Goal: Find specific page/section: Find specific page/section

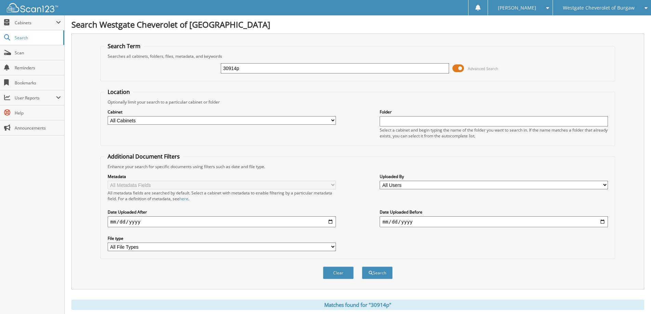
click at [336, 77] on div "30914p Advanced Search" at bounding box center [357, 68] width 507 height 18
click at [337, 72] on input "30914p" at bounding box center [335, 68] width 228 height 10
type input "8217XP"
click at [362, 267] on button "Search" at bounding box center [377, 273] width 31 height 13
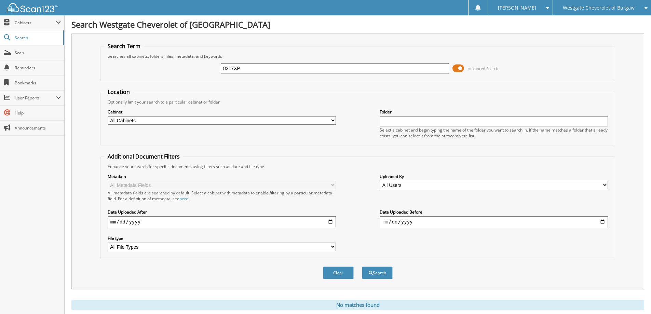
click at [251, 73] on div "8217XP" at bounding box center [335, 69] width 228 height 12
click at [251, 68] on input "8217XP" at bounding box center [335, 68] width 228 height 10
drag, startPoint x: 43, startPoint y: 20, endPoint x: 43, endPoint y: 24, distance: 4.2
click at [43, 20] on span "Cabinets" at bounding box center [35, 23] width 41 height 6
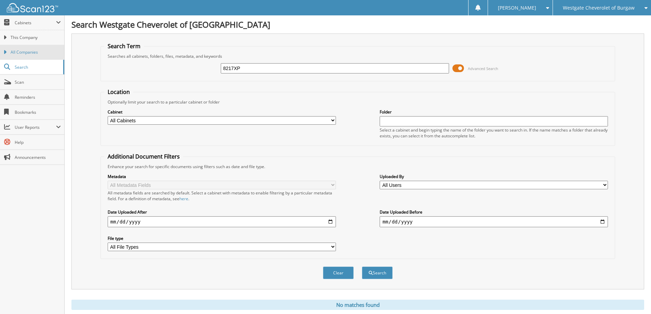
click at [49, 50] on span "All Companies" at bounding box center [36, 52] width 50 height 6
